Goal: Task Accomplishment & Management: Use online tool/utility

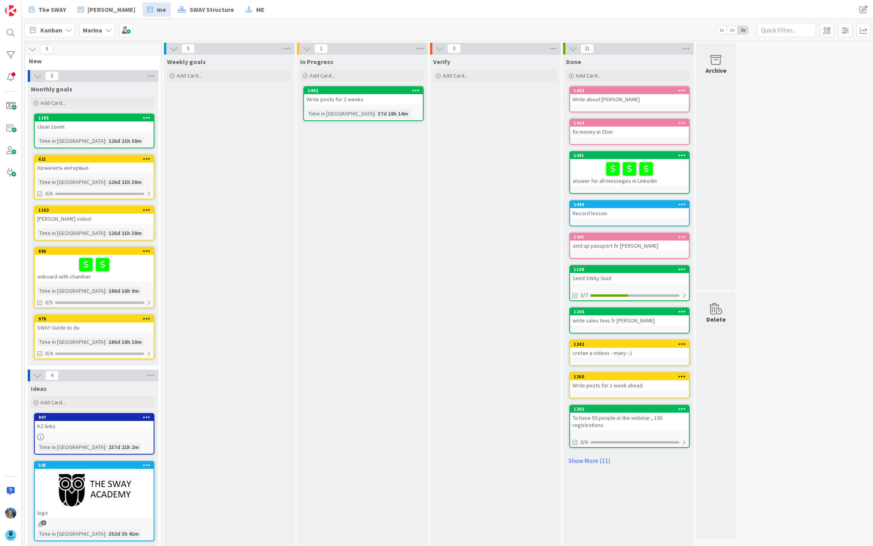
click at [94, 34] on span "Marina" at bounding box center [92, 29] width 19 height 9
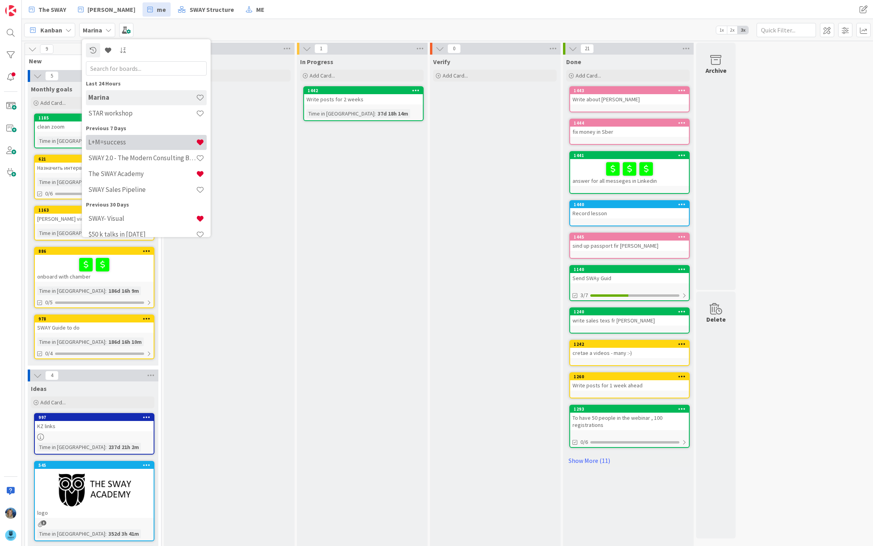
click at [98, 142] on h4 "L+M=success" at bounding box center [142, 142] width 108 height 8
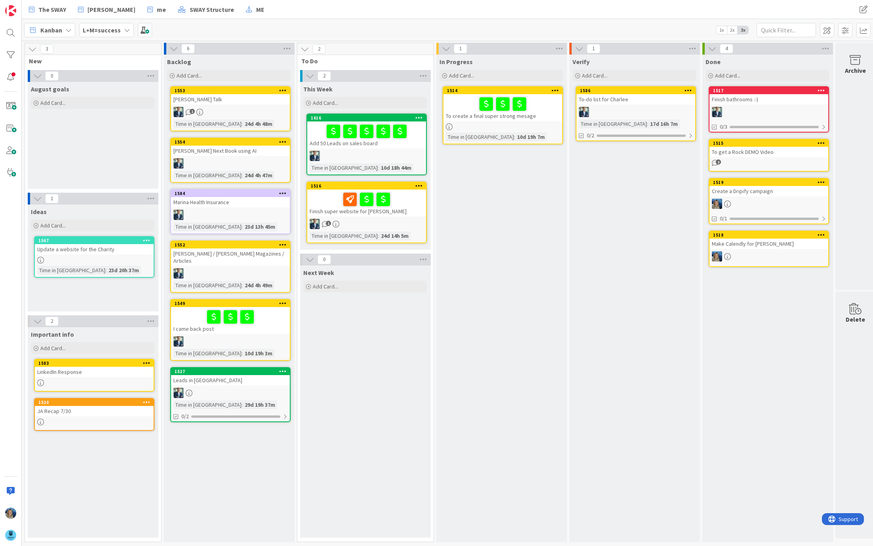
click at [323, 193] on div at bounding box center [366, 199] width 114 height 17
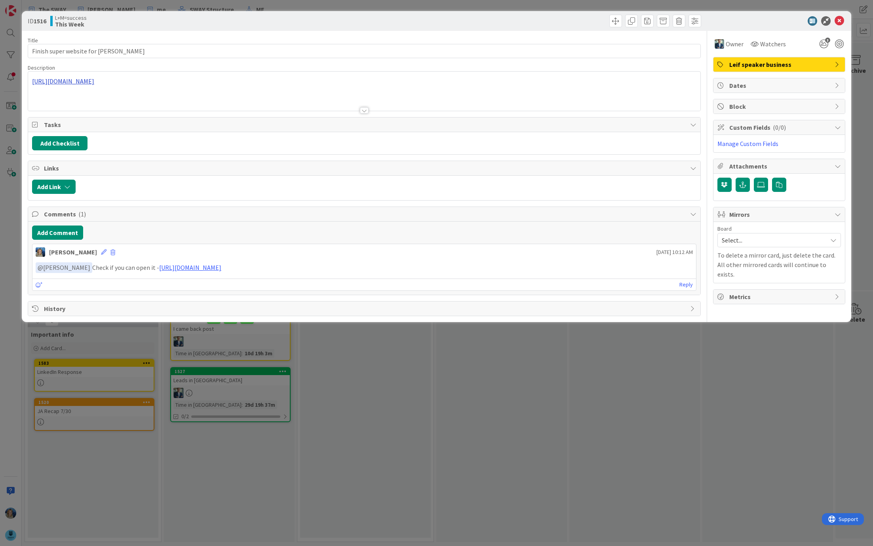
click at [161, 82] on div "[URL][DOMAIN_NAME]" at bounding box center [364, 91] width 672 height 39
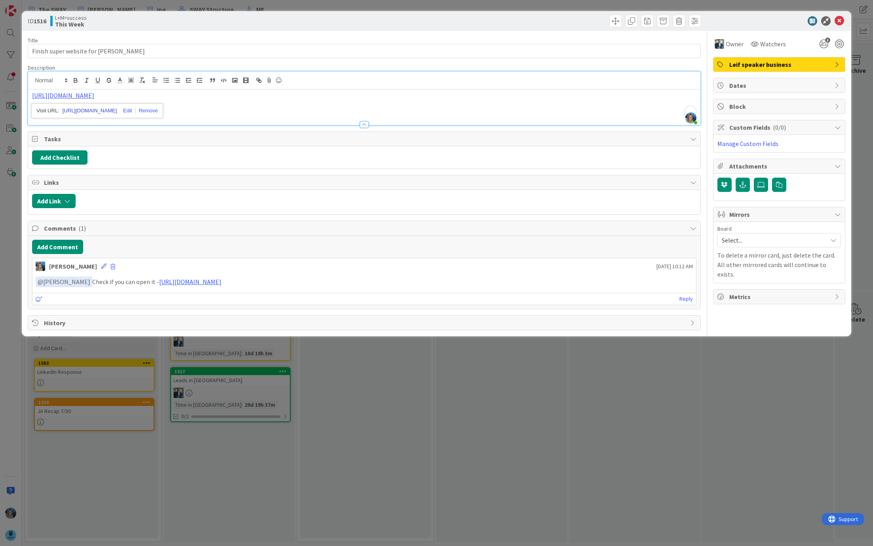
click at [110, 109] on link "[URL][DOMAIN_NAME]" at bounding box center [90, 111] width 54 height 10
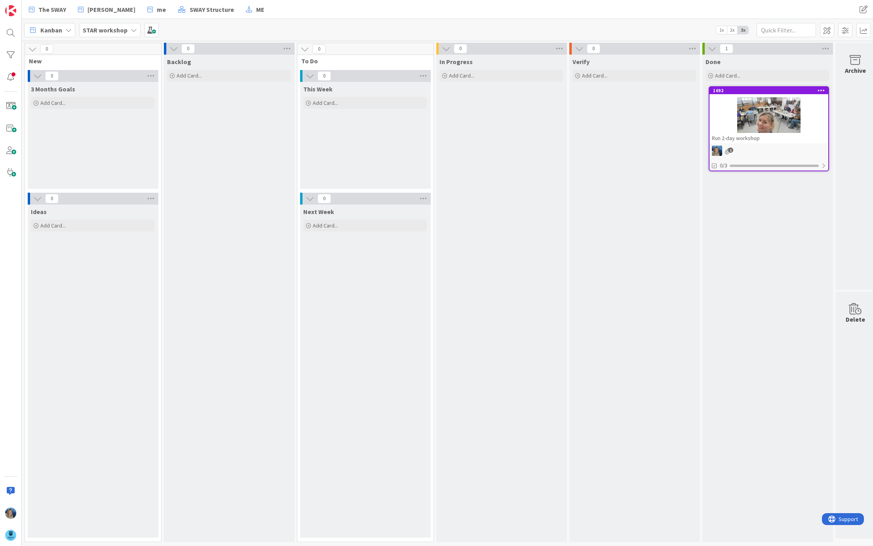
click at [118, 29] on b "STAR workshop" at bounding box center [105, 30] width 45 height 8
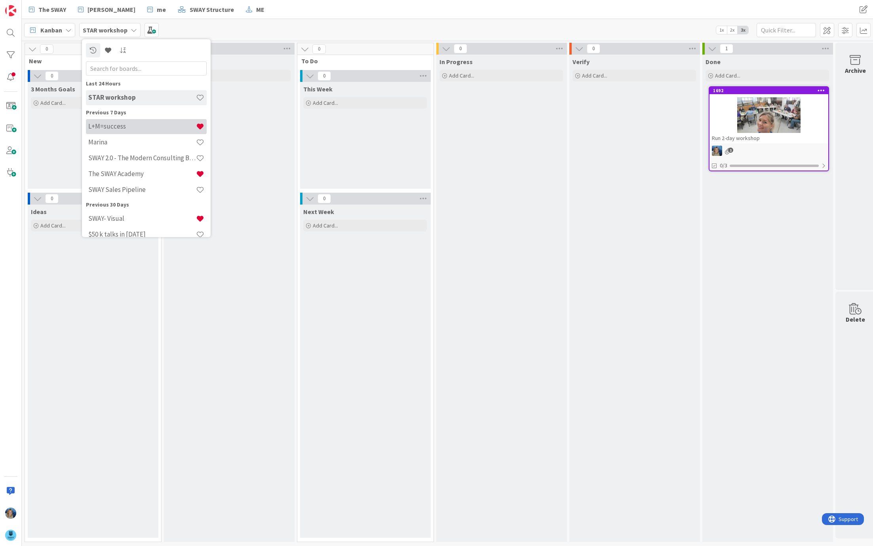
click at [112, 125] on h4 "L+M=success" at bounding box center [142, 127] width 108 height 8
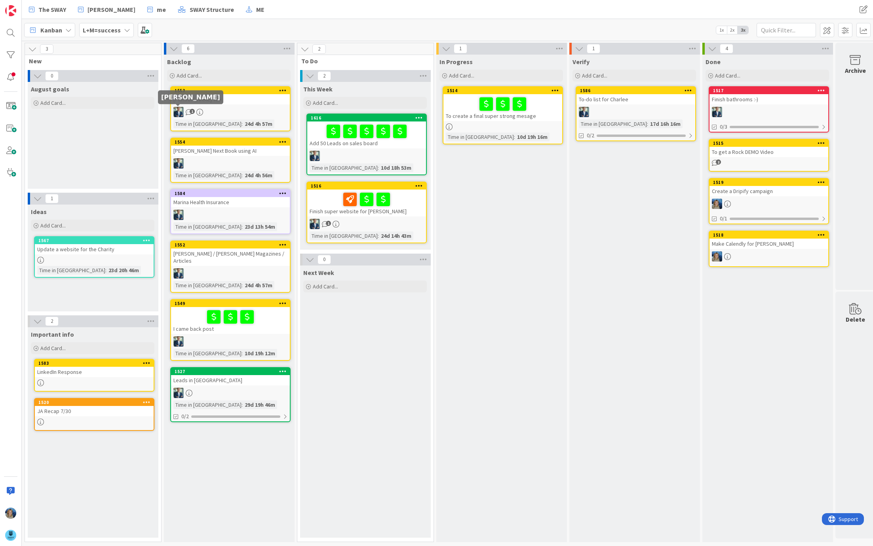
click at [180, 113] on img at bounding box center [178, 112] width 10 height 10
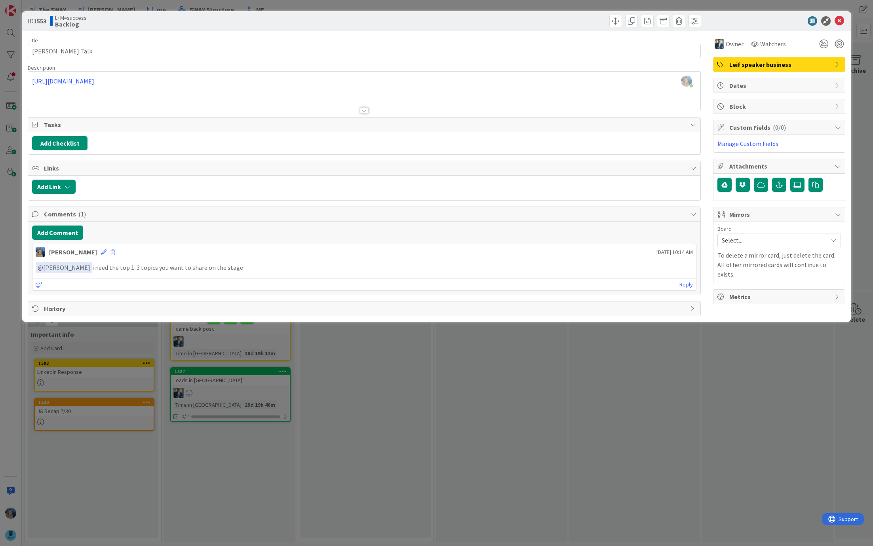
click at [49, 264] on span "@ [PERSON_NAME]" at bounding box center [64, 268] width 53 height 8
click at [729, 44] on span "Owner" at bounding box center [734, 43] width 18 height 9
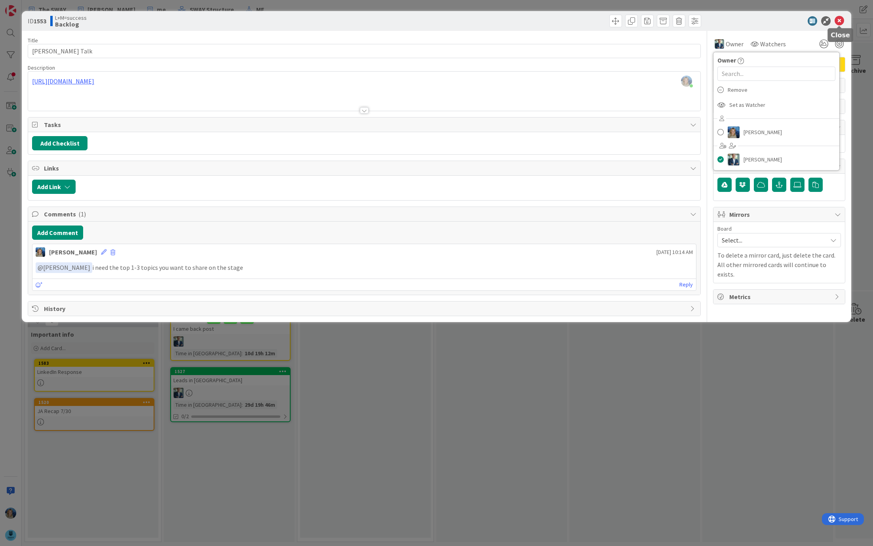
click at [837, 23] on icon at bounding box center [838, 20] width 9 height 9
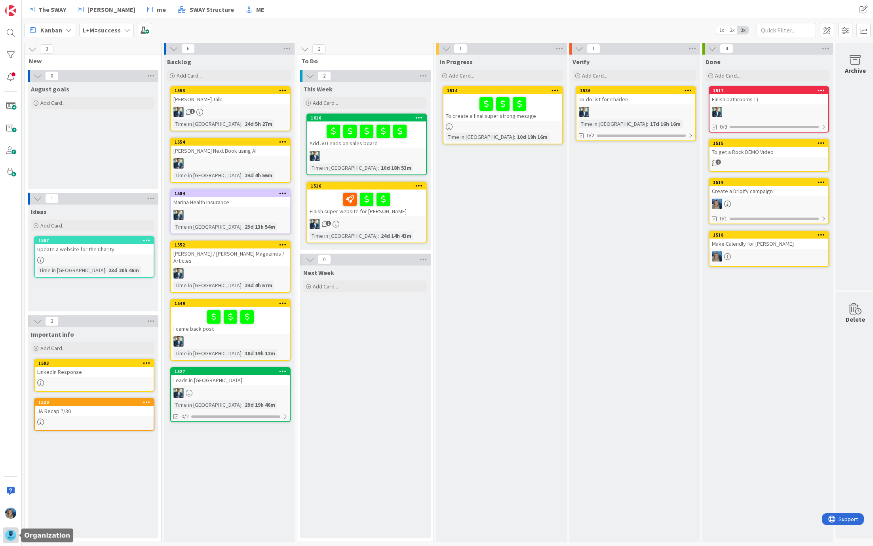
click at [13, 531] on img at bounding box center [10, 535] width 11 height 11
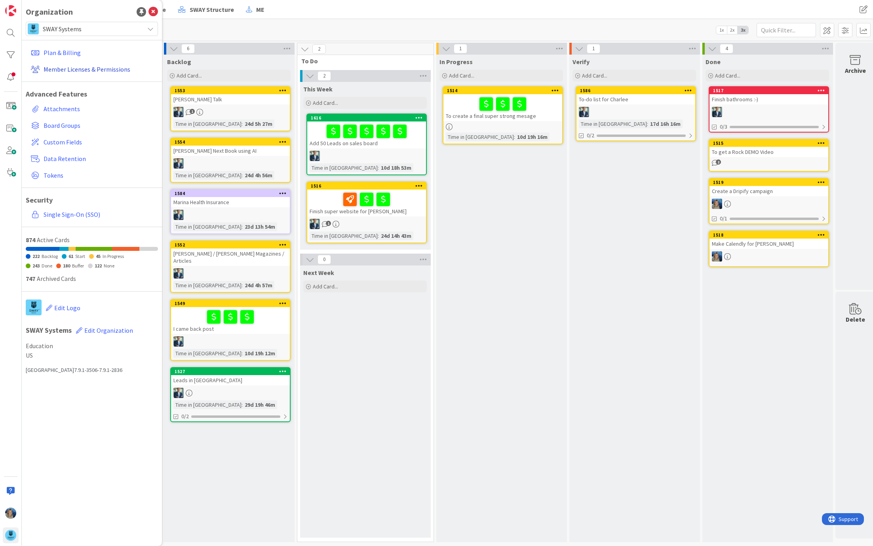
click at [82, 71] on link "Member Licenses & Permissions" at bounding box center [93, 69] width 130 height 14
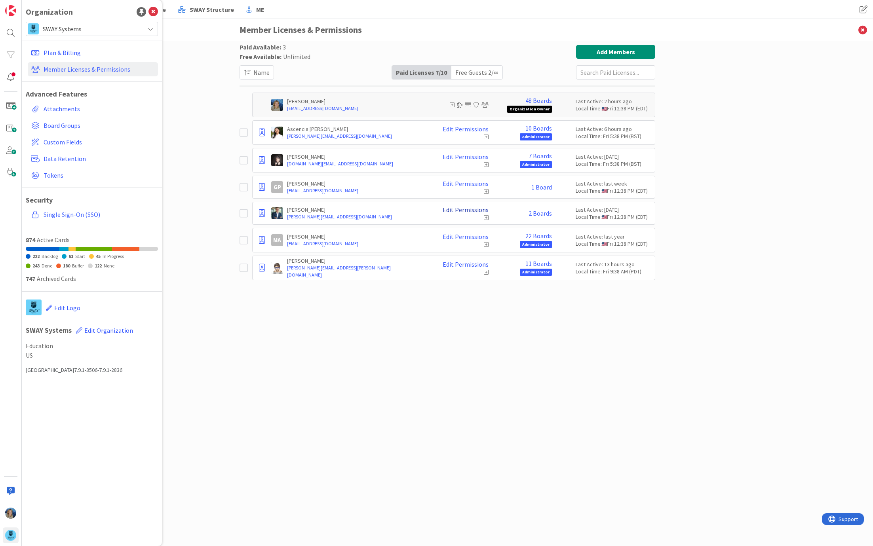
click at [478, 210] on link "Edit Permissions" at bounding box center [465, 209] width 46 height 7
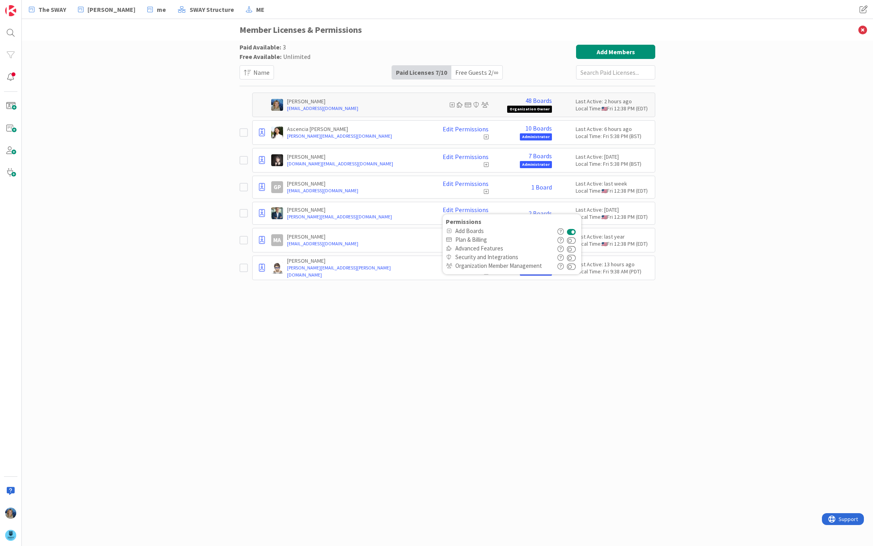
click at [474, 286] on div "Paid Available: 3 Free Available: Unlimited Name Paid Licenses 7 / 10 Free Gues…" at bounding box center [446, 286] width 415 height 482
click at [541, 212] on link "2 Boards" at bounding box center [539, 213] width 23 height 7
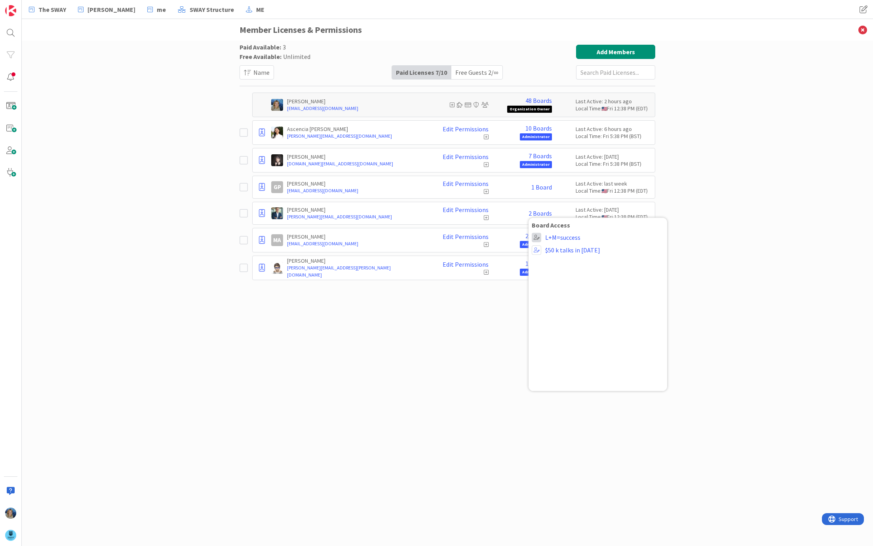
click at [537, 235] on span at bounding box center [535, 237] width 9 height 9
click at [540, 252] on icon at bounding box center [539, 254] width 6 height 12
click at [512, 234] on div "22 Boards Administrator" at bounding box center [521, 242] width 59 height 16
click at [532, 209] on link "2 Boards" at bounding box center [539, 209] width 23 height 7
click at [538, 243] on span at bounding box center [535, 246] width 9 height 9
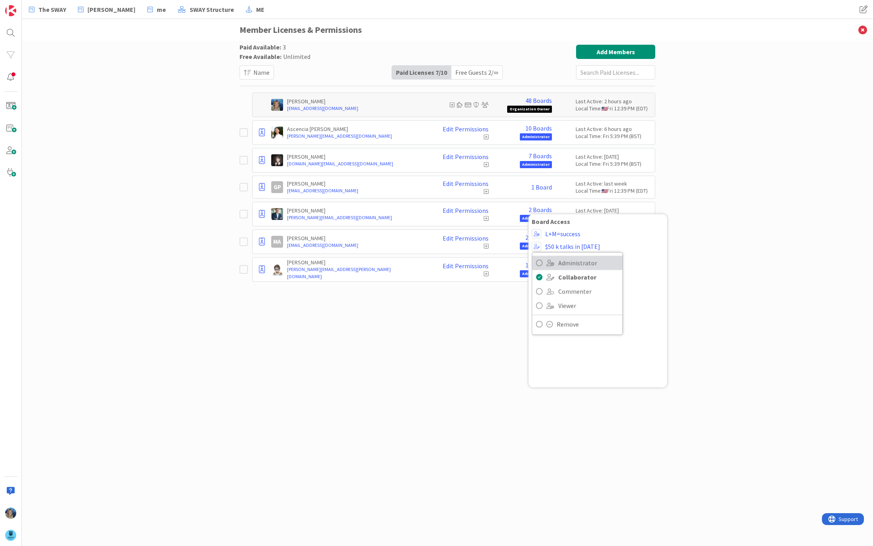
click at [541, 260] on icon at bounding box center [539, 263] width 6 height 12
click at [494, 333] on div "Paid Available: 3 Free Available: Unlimited Name Paid Licenses 7 / 10 Free Gues…" at bounding box center [446, 286] width 415 height 482
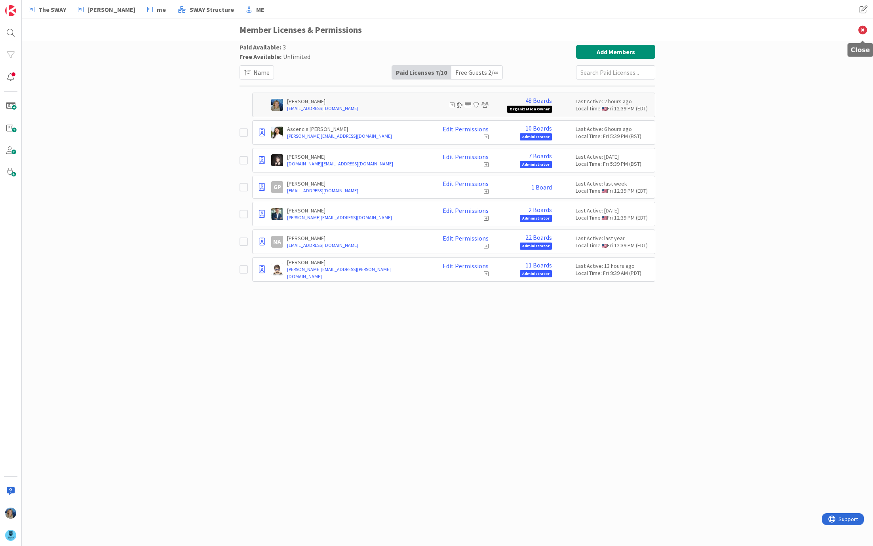
click at [860, 29] on icon at bounding box center [862, 30] width 21 height 22
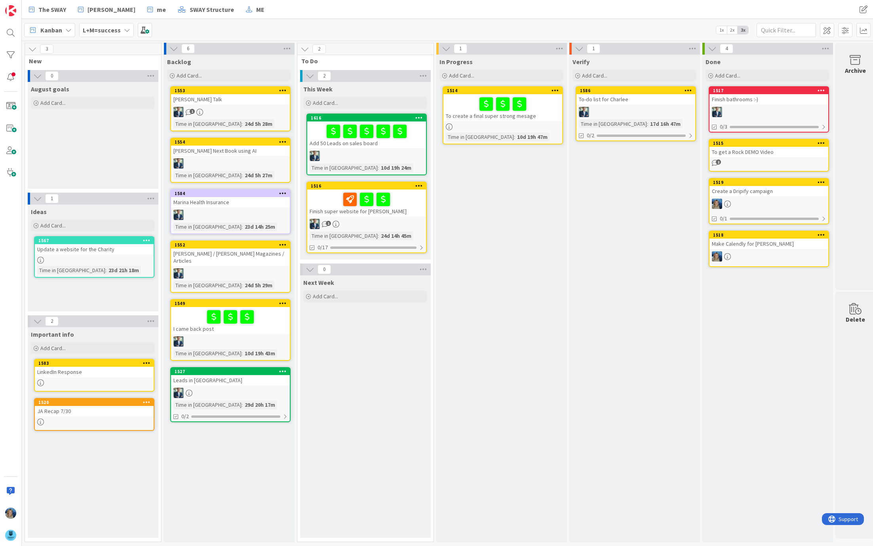
click at [323, 194] on div at bounding box center [366, 199] width 114 height 17
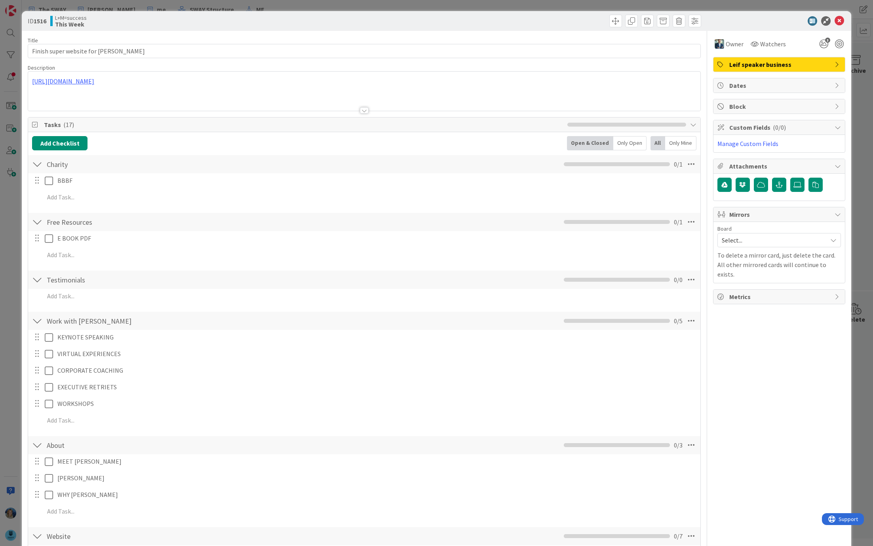
click at [37, 161] on div at bounding box center [37, 164] width 10 height 14
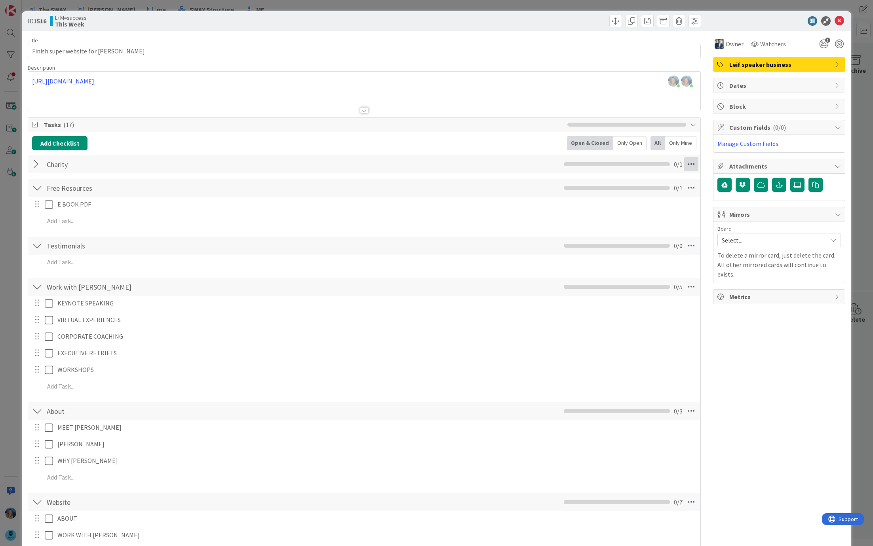
click at [692, 167] on icon at bounding box center [691, 164] width 14 height 14
click at [280, 166] on div "Charity Checklist Name 7 / 64 Charity Move Down Assign All Tasks To... Copy Che…" at bounding box center [364, 164] width 672 height 18
click at [39, 288] on div at bounding box center [37, 287] width 10 height 14
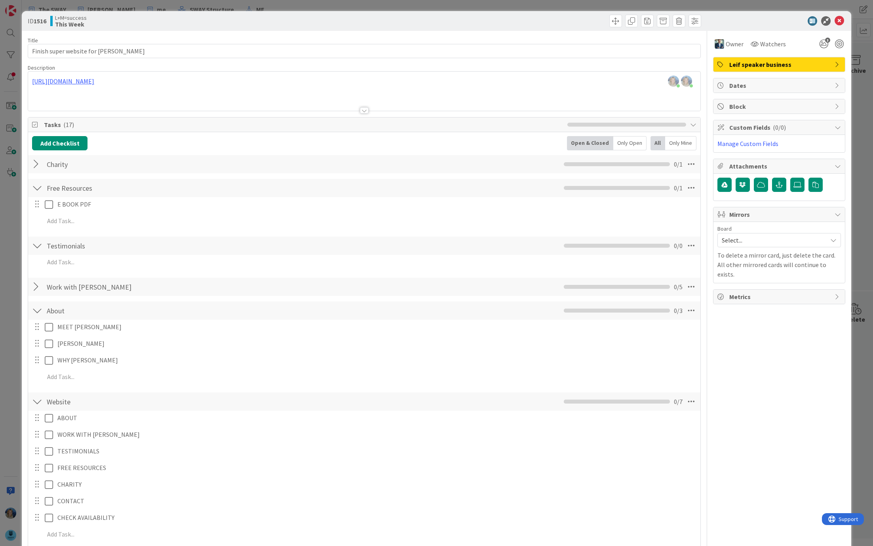
click at [36, 307] on div at bounding box center [37, 311] width 10 height 14
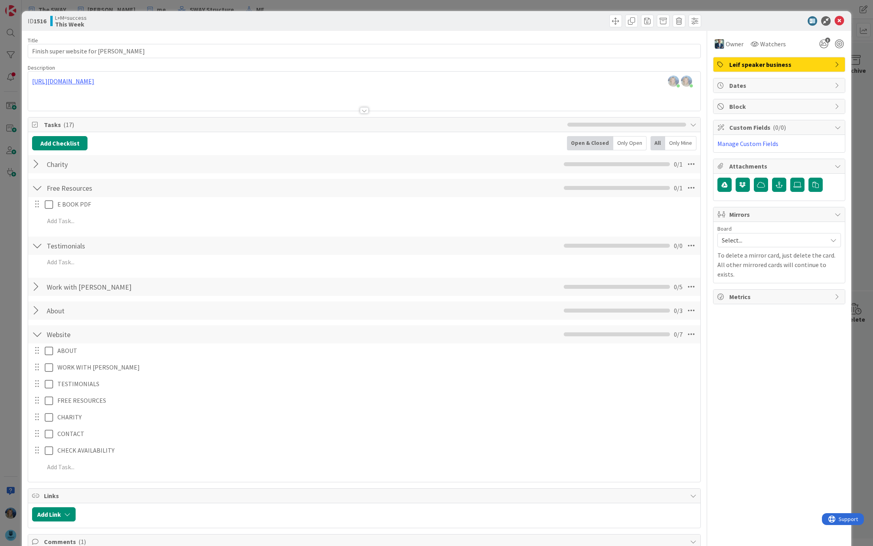
click at [36, 332] on div at bounding box center [37, 334] width 10 height 14
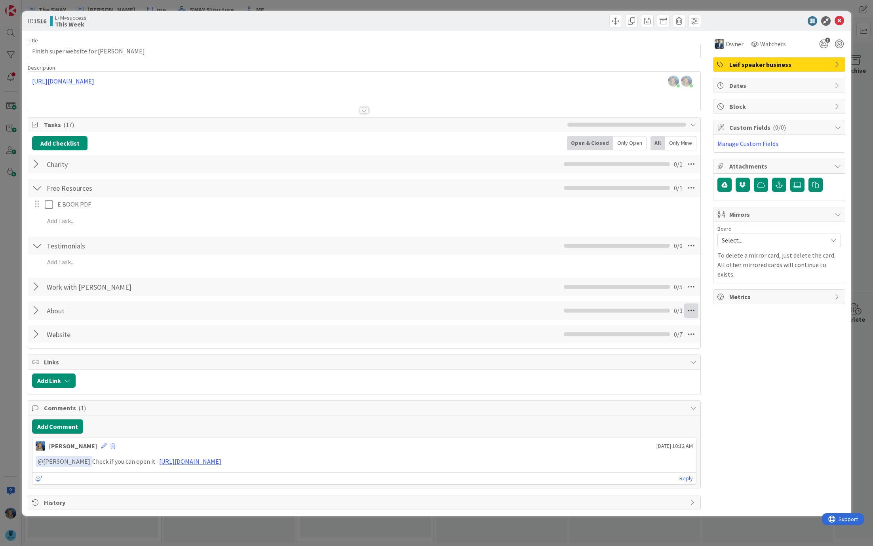
click at [692, 311] on icon at bounding box center [691, 311] width 14 height 14
click at [666, 328] on link "Move Up" at bounding box center [636, 328] width 119 height 11
click at [686, 309] on icon at bounding box center [691, 311] width 14 height 14
click at [658, 326] on link "Move Up" at bounding box center [636, 328] width 119 height 11
click at [690, 288] on icon at bounding box center [691, 287] width 14 height 14
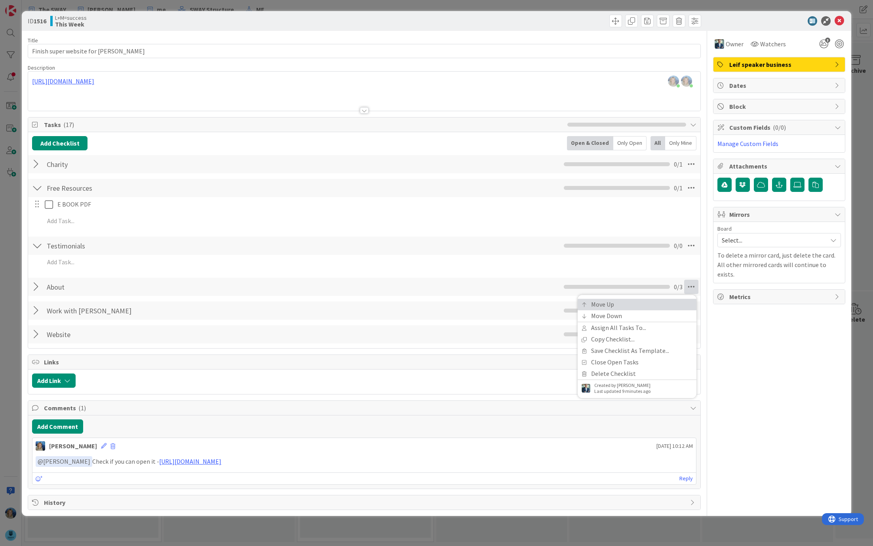
click at [670, 300] on link "Move Up" at bounding box center [636, 304] width 119 height 11
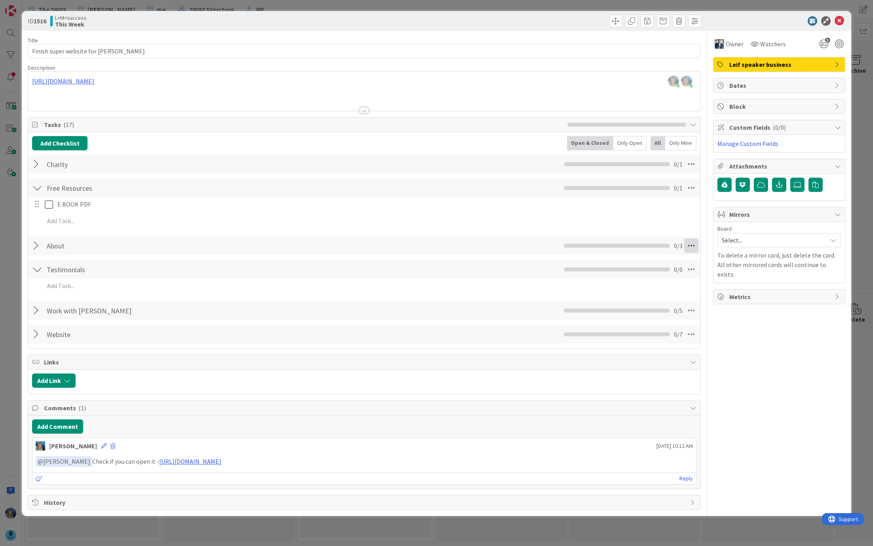
click at [693, 246] on icon at bounding box center [691, 246] width 14 height 14
click at [677, 260] on link "Move Up" at bounding box center [636, 263] width 119 height 11
click at [694, 190] on icon at bounding box center [691, 188] width 14 height 14
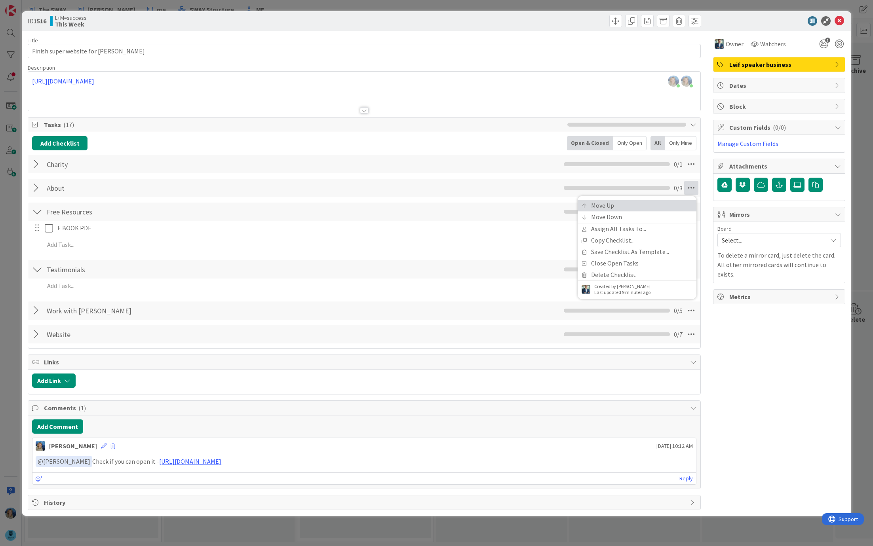
click at [673, 203] on link "Move Up" at bounding box center [636, 205] width 119 height 11
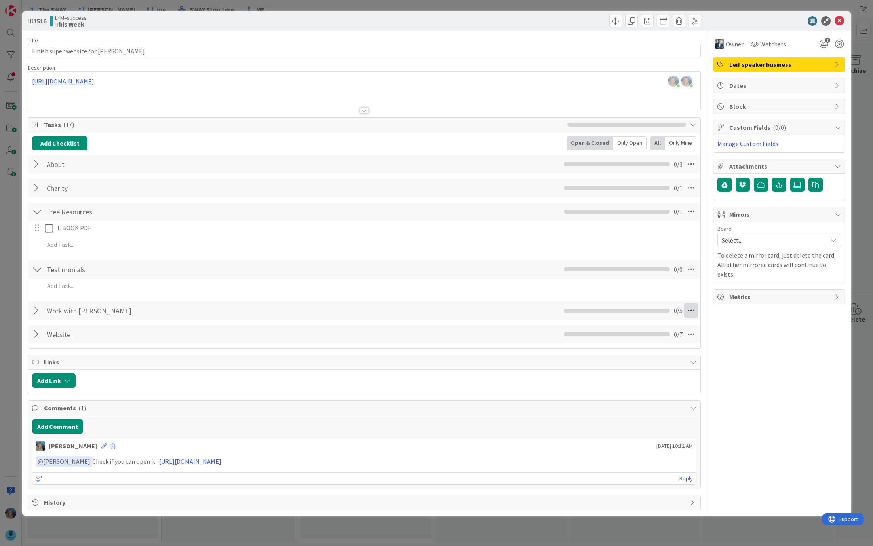
click at [692, 307] on icon at bounding box center [691, 311] width 14 height 14
click at [653, 323] on link "Move Up" at bounding box center [636, 328] width 119 height 11
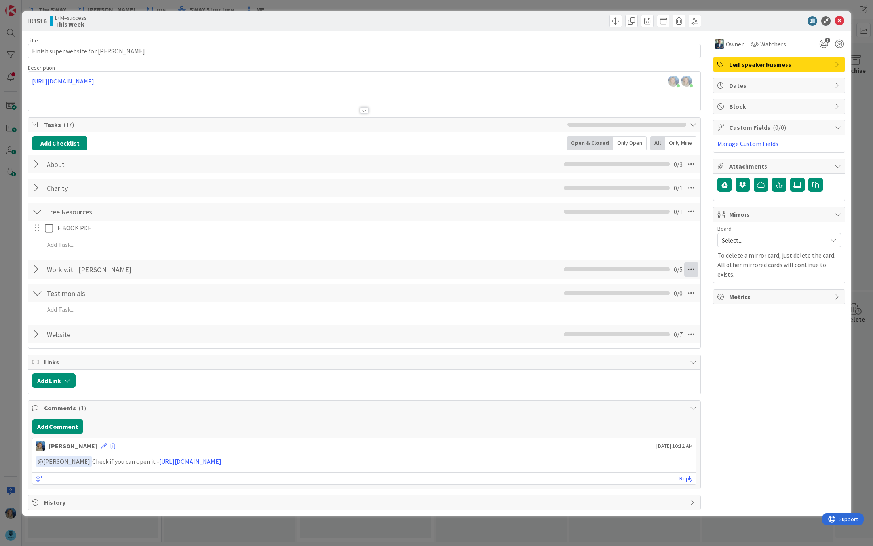
click at [693, 271] on icon at bounding box center [691, 269] width 14 height 14
click at [667, 281] on link "Move Up" at bounding box center [636, 286] width 119 height 11
click at [692, 214] on icon at bounding box center [691, 212] width 14 height 14
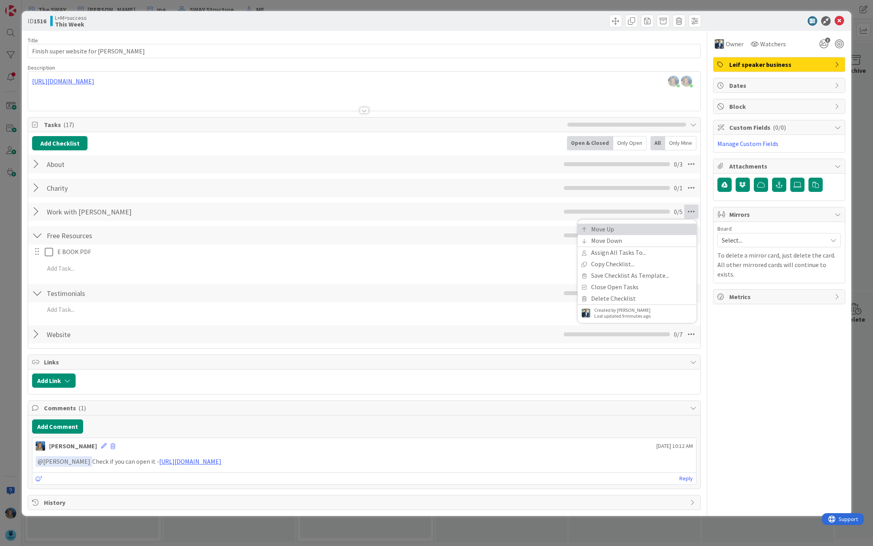
click at [666, 224] on link "Move Up" at bounding box center [636, 229] width 119 height 11
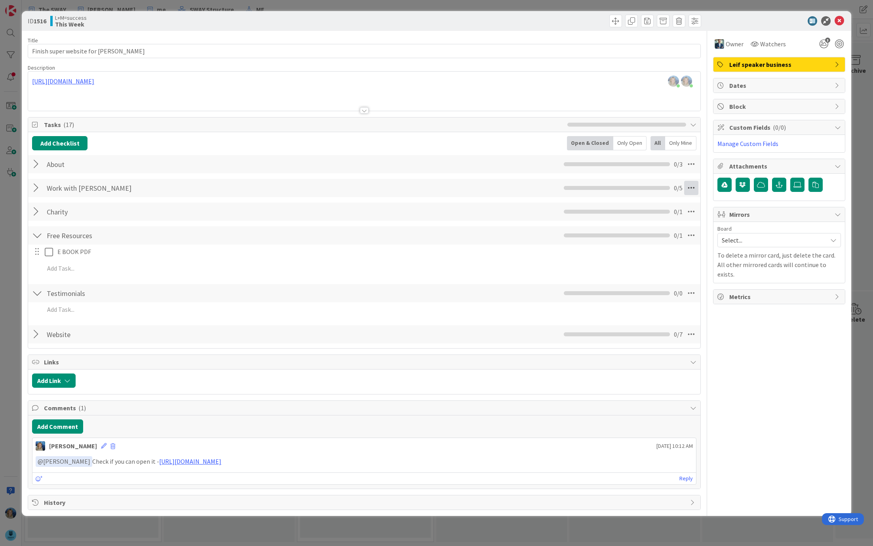
click at [690, 185] on icon at bounding box center [691, 188] width 14 height 14
click at [659, 198] on div "Move Up Move Down Assign All Tasks To... Copy Checklist... Save Checklist As Te…" at bounding box center [636, 247] width 119 height 103
click at [637, 200] on link "Move Up" at bounding box center [636, 205] width 119 height 11
click at [689, 166] on icon at bounding box center [691, 164] width 14 height 14
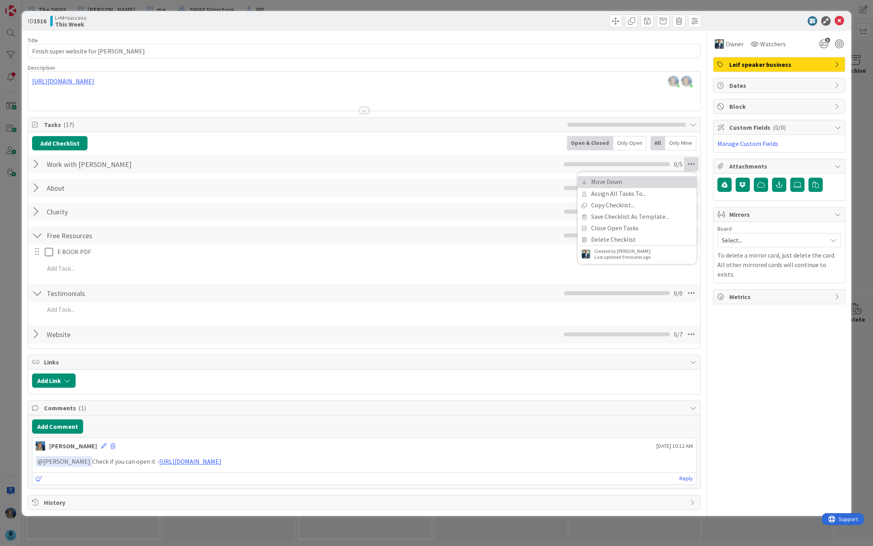
click at [668, 179] on link "Move Down" at bounding box center [636, 181] width 119 height 11
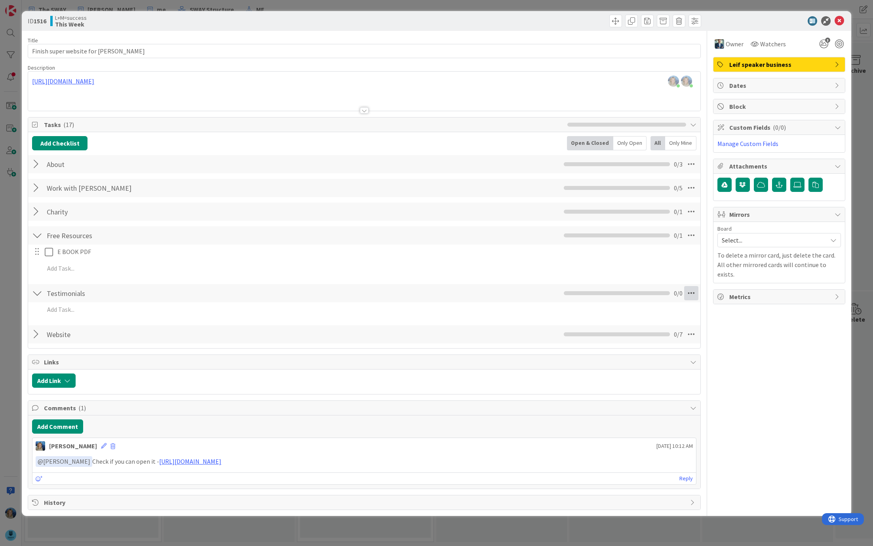
click at [694, 292] on icon at bounding box center [691, 293] width 14 height 14
click at [666, 305] on link "Move Up" at bounding box center [636, 310] width 119 height 11
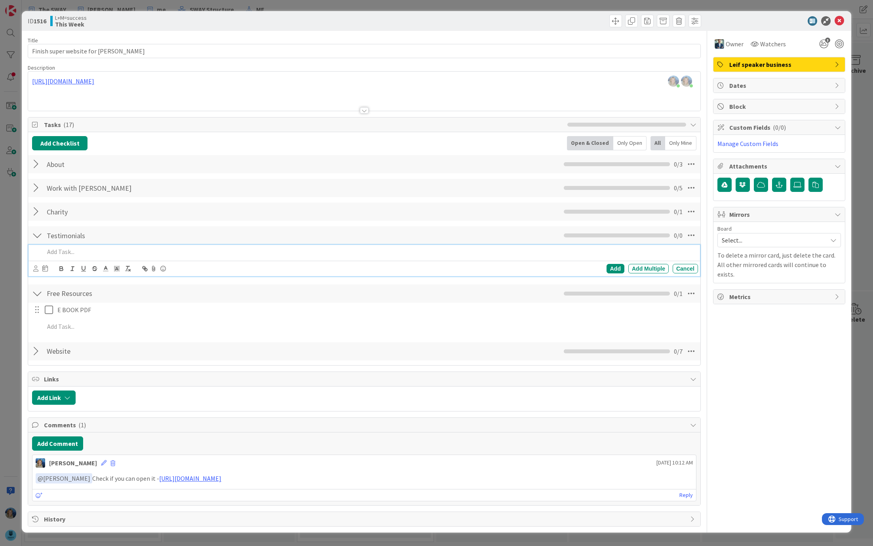
click at [82, 252] on p at bounding box center [369, 251] width 650 height 9
click at [694, 290] on icon at bounding box center [691, 293] width 14 height 14
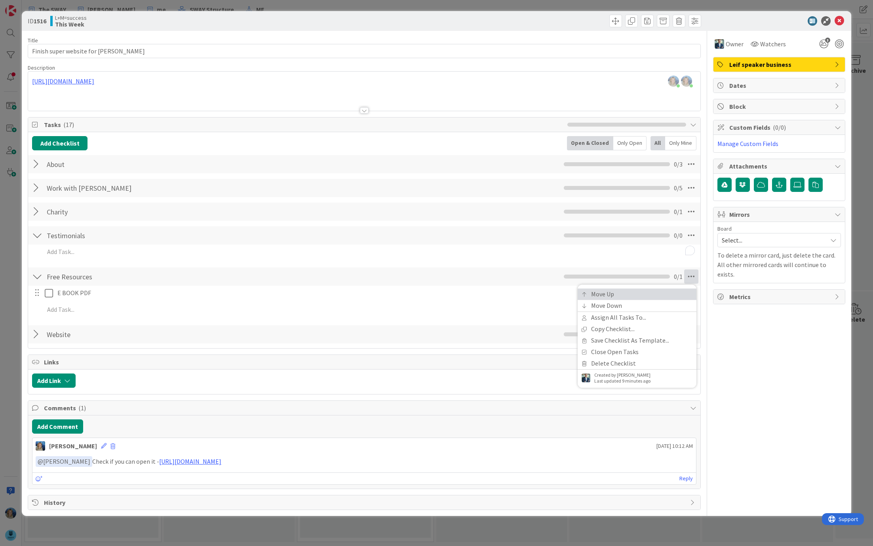
click at [660, 294] on link "Move Up" at bounding box center [636, 293] width 119 height 11
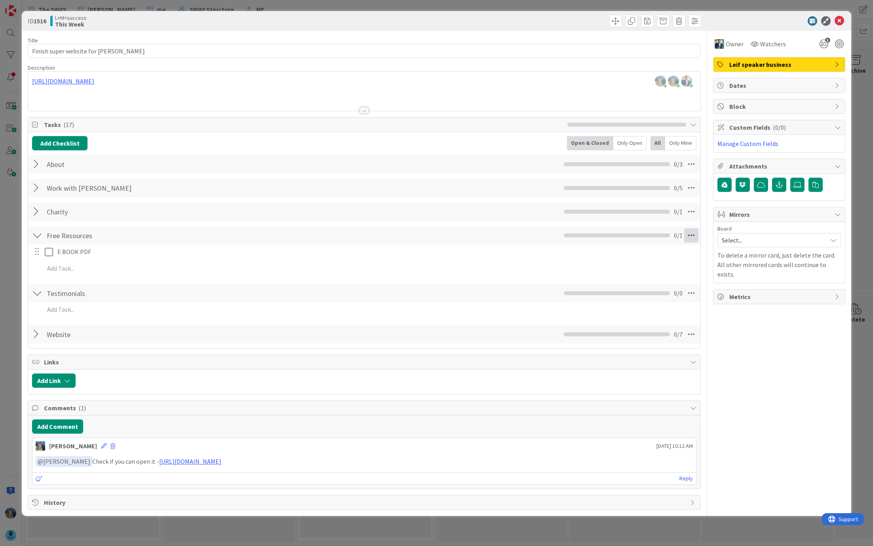
click at [694, 234] on icon at bounding box center [691, 235] width 14 height 14
click at [663, 259] on link "Move Down" at bounding box center [636, 264] width 119 height 11
click at [37, 275] on div at bounding box center [37, 276] width 10 height 14
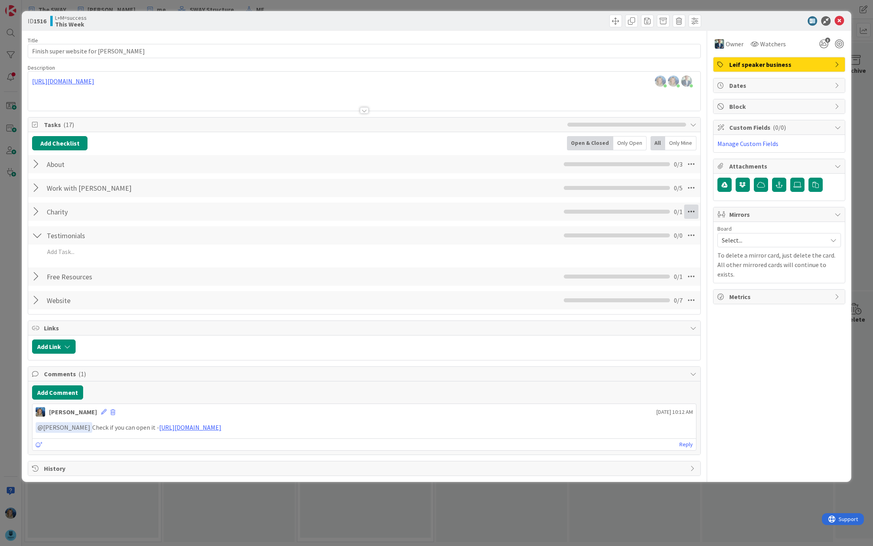
click at [691, 210] on icon at bounding box center [691, 212] width 14 height 14
click at [666, 240] on link "Move Down" at bounding box center [636, 240] width 119 height 11
click at [35, 162] on div at bounding box center [37, 164] width 10 height 14
